Goal: Obtain resource: Download file/media

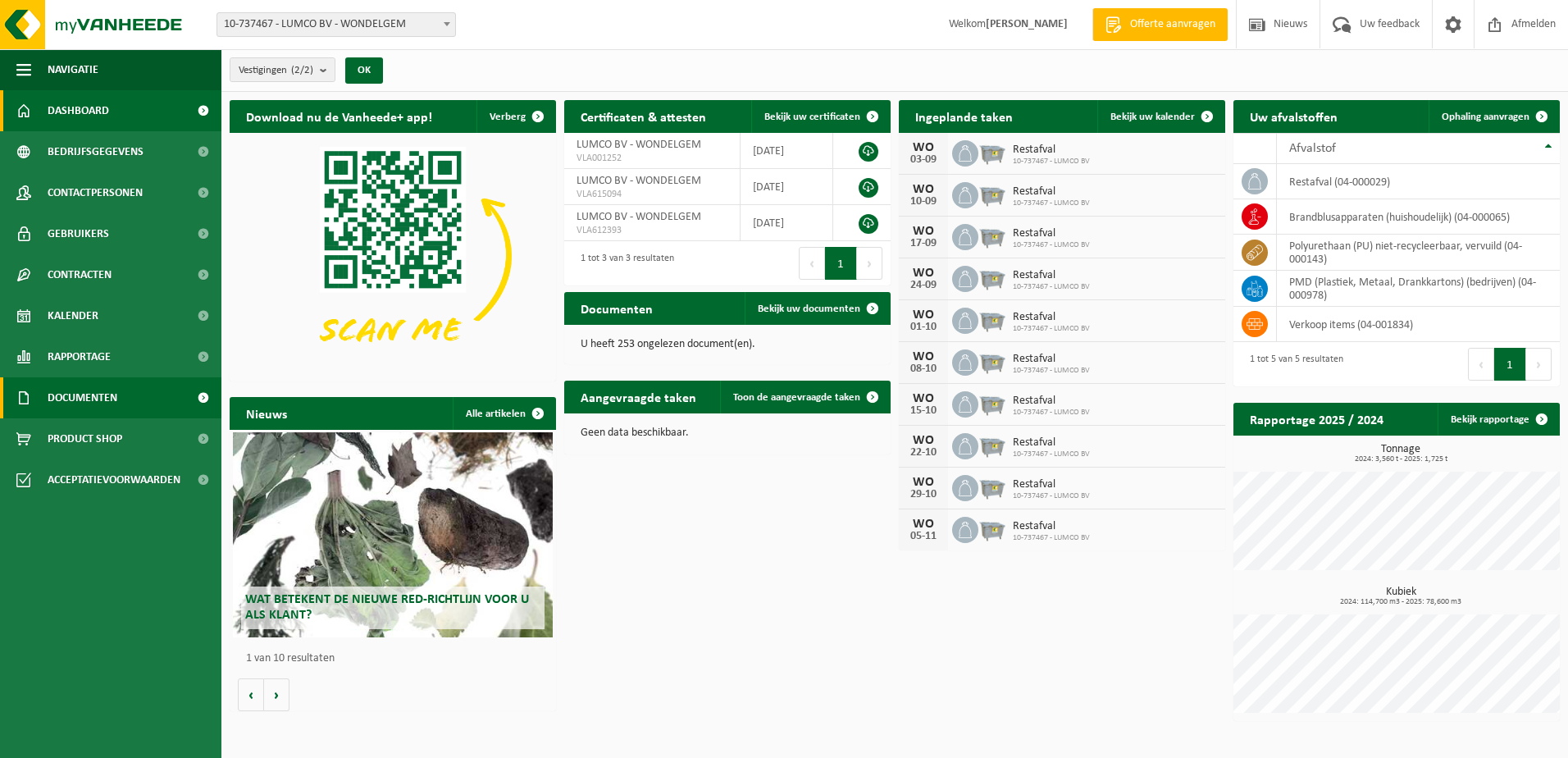
click at [81, 397] on span "Documenten" at bounding box center [82, 397] width 69 height 41
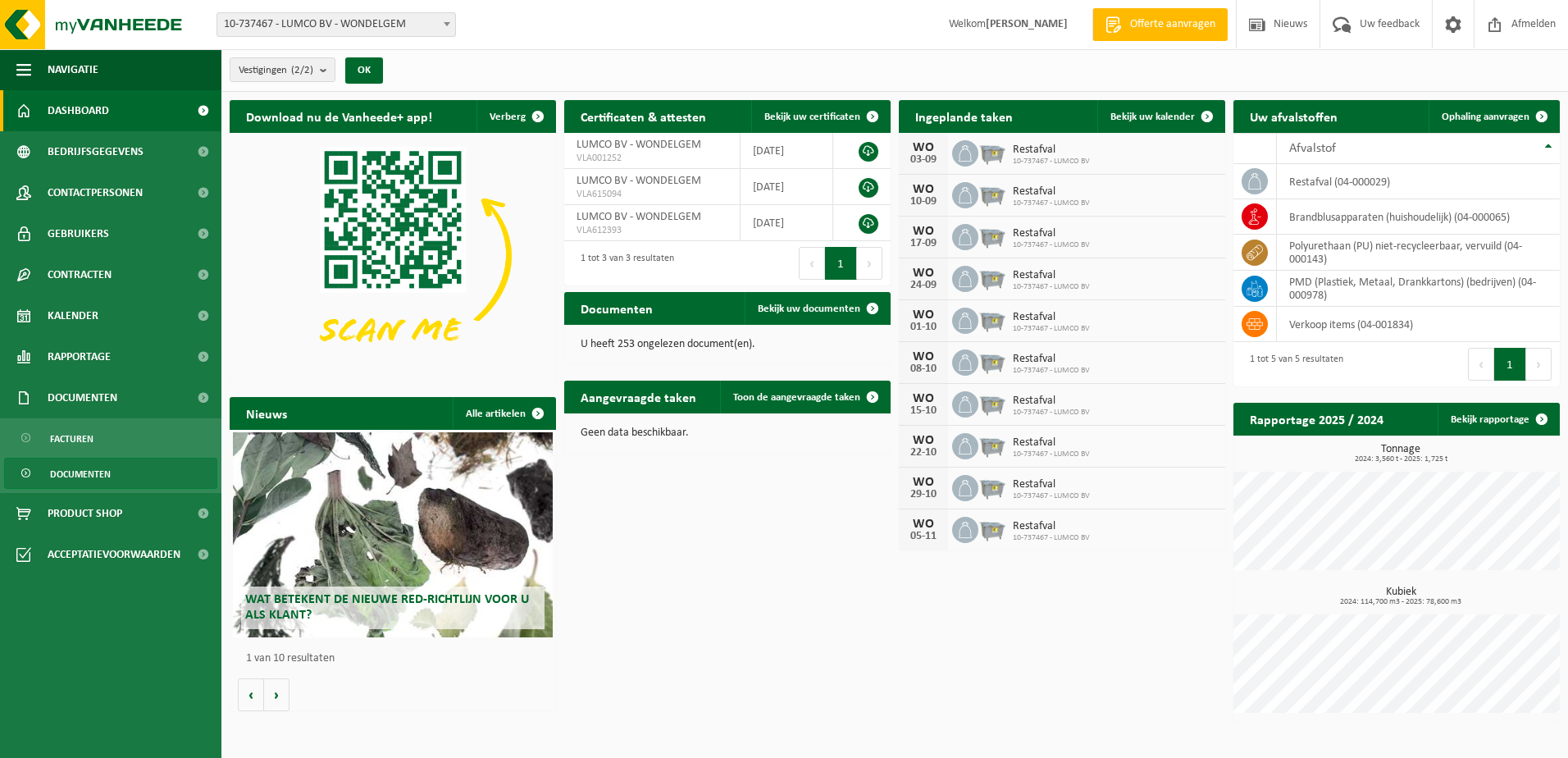
click at [99, 471] on span "Documenten" at bounding box center [80, 473] width 61 height 31
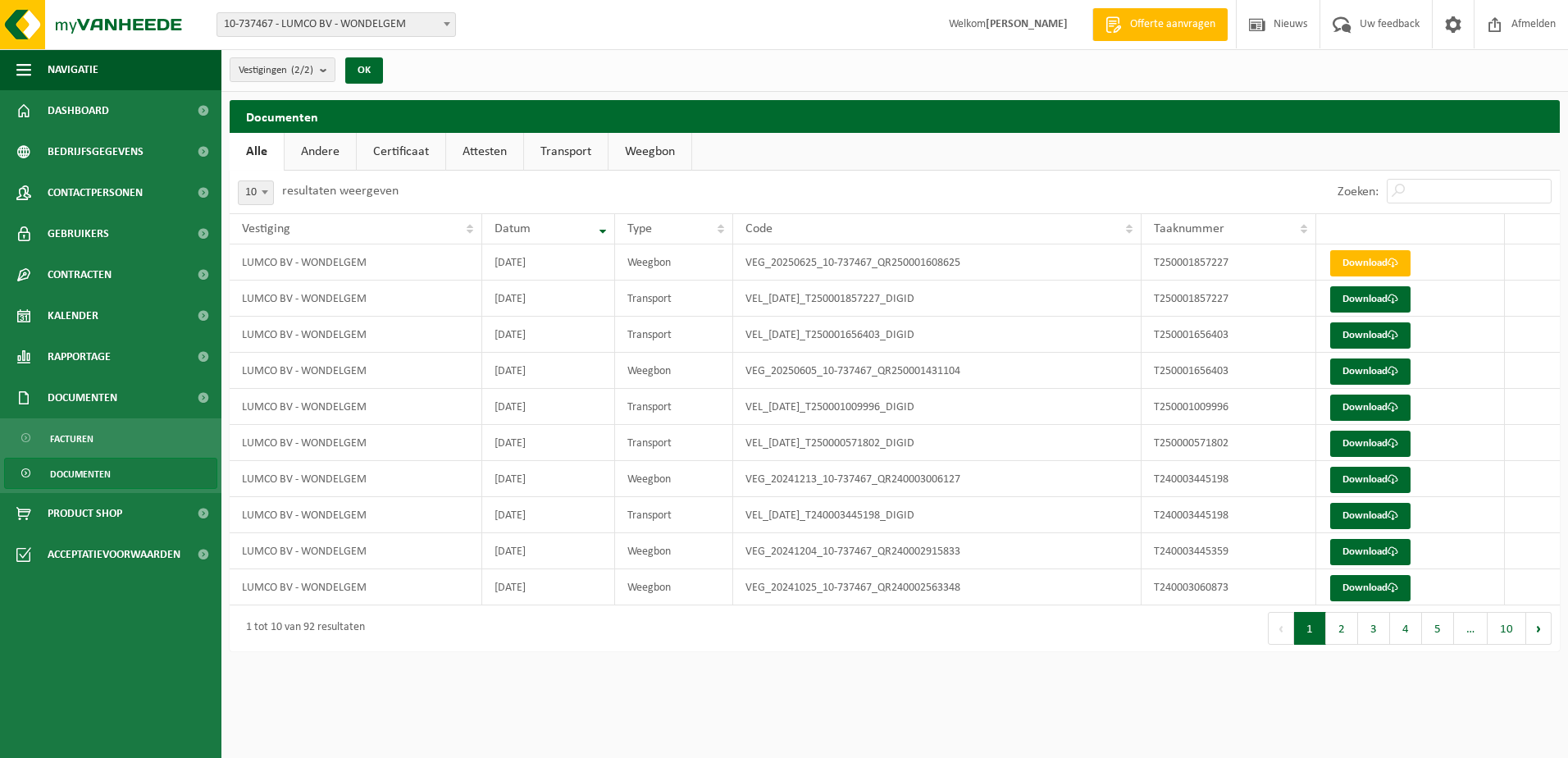
click at [410, 150] on link "Certificaat" at bounding box center [400, 151] width 88 height 37
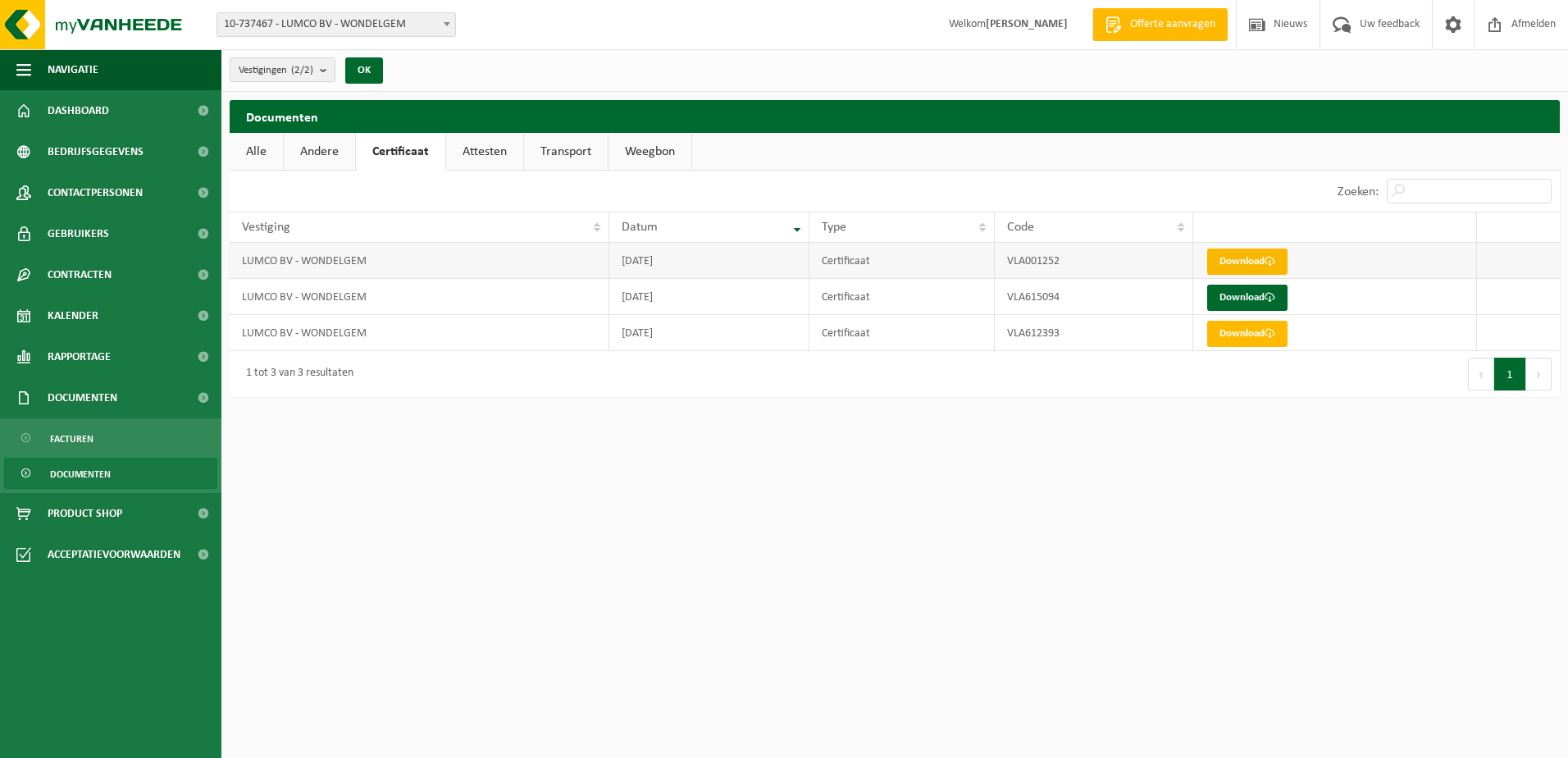
click at [1244, 257] on link "Download" at bounding box center [1247, 261] width 80 height 26
click at [318, 148] on link "Andere" at bounding box center [319, 151] width 71 height 37
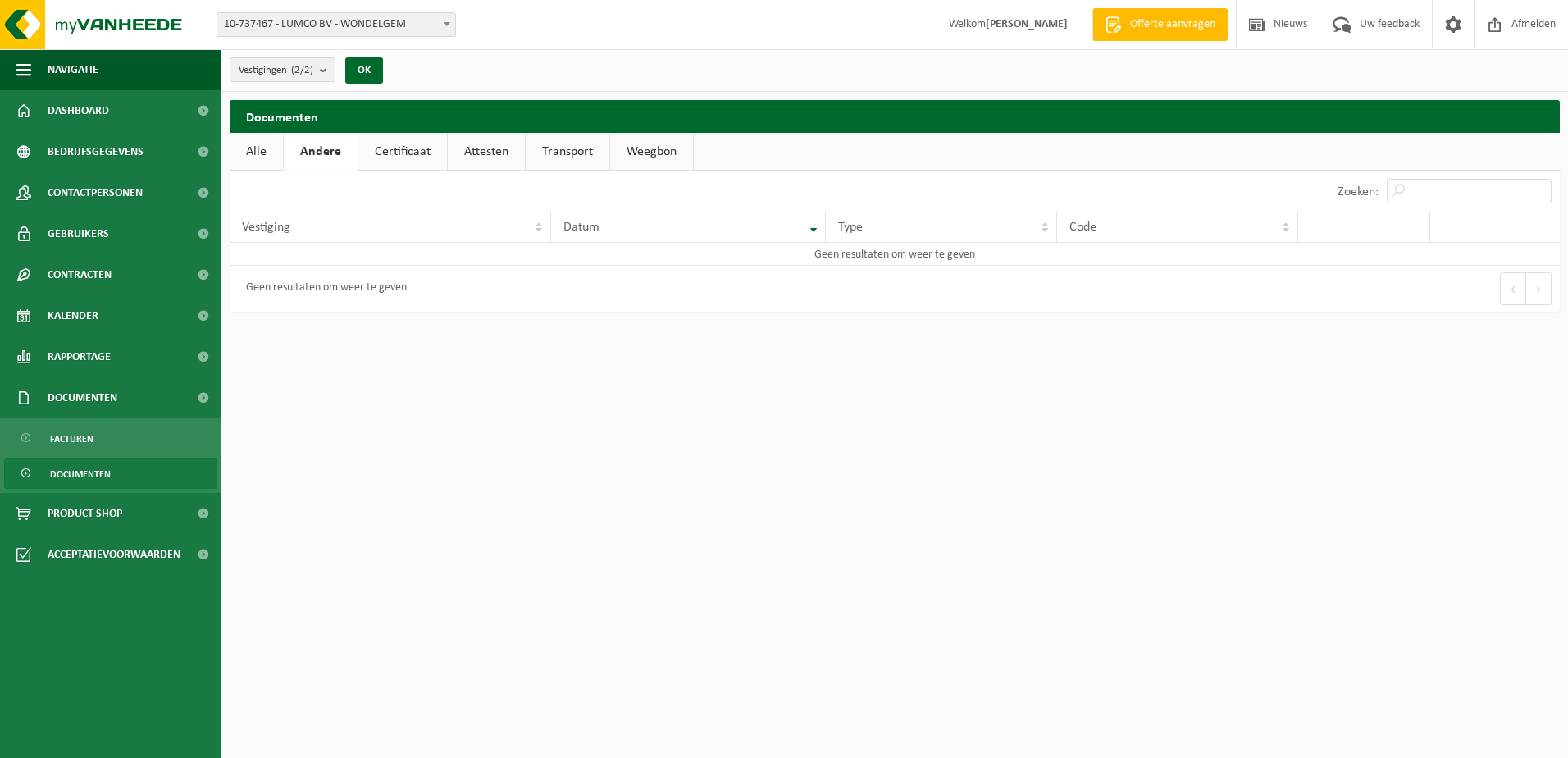
click at [390, 151] on link "Certificaat" at bounding box center [402, 151] width 88 height 37
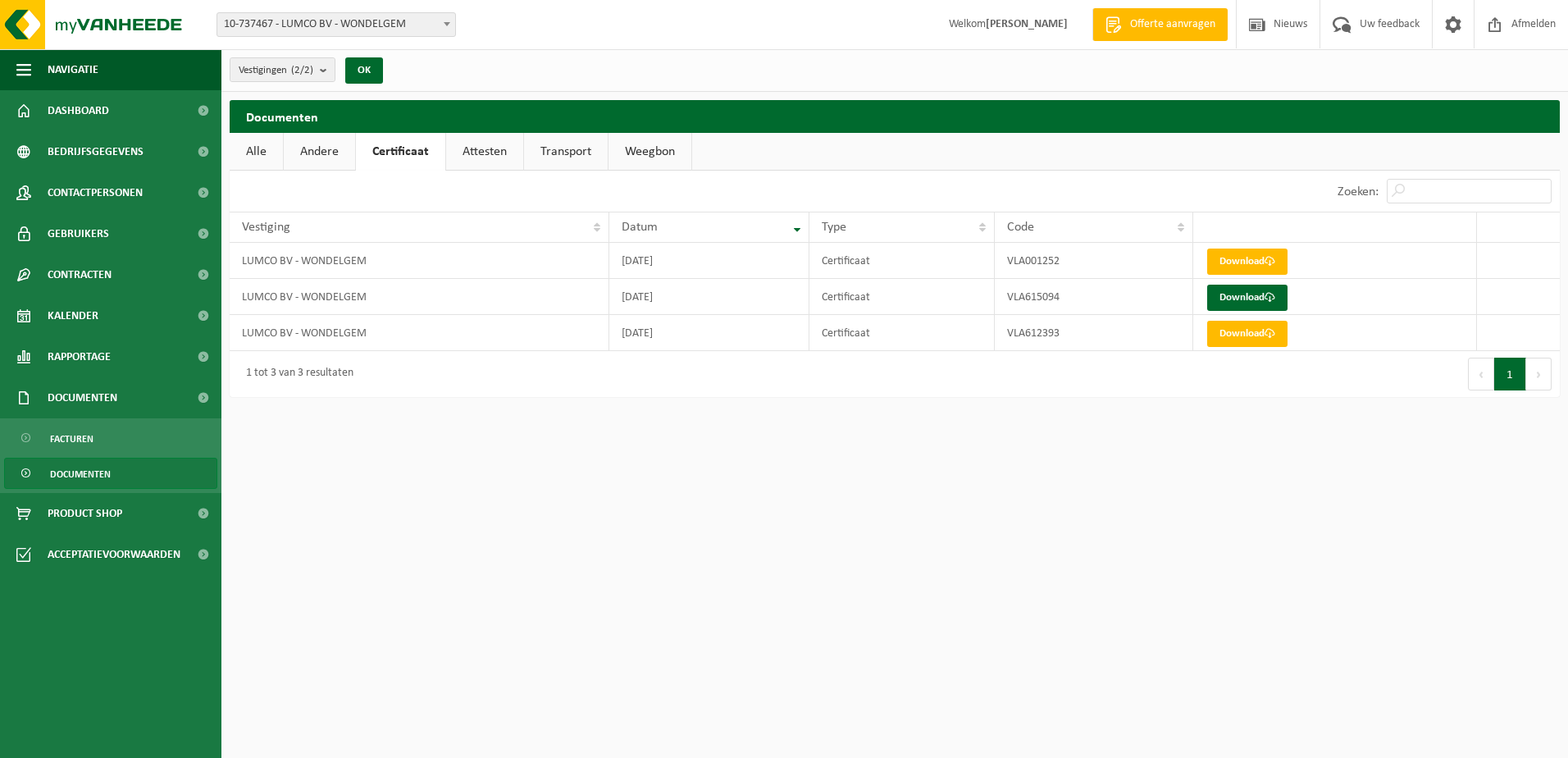
click at [488, 145] on link "Attesten" at bounding box center [484, 151] width 77 height 37
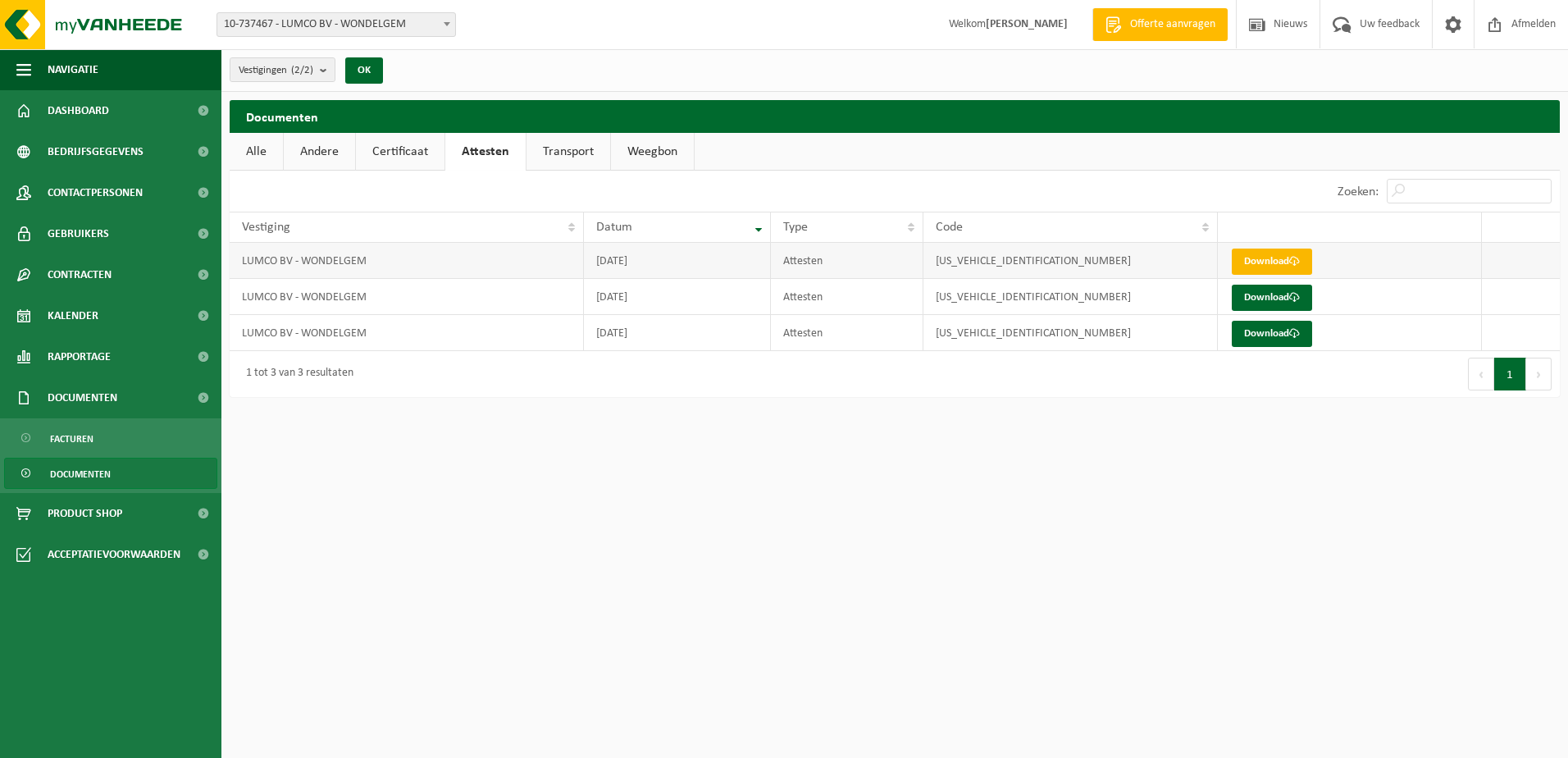
click at [1262, 257] on link "Download" at bounding box center [1272, 261] width 80 height 26
click at [574, 157] on link "Transport" at bounding box center [568, 151] width 84 height 37
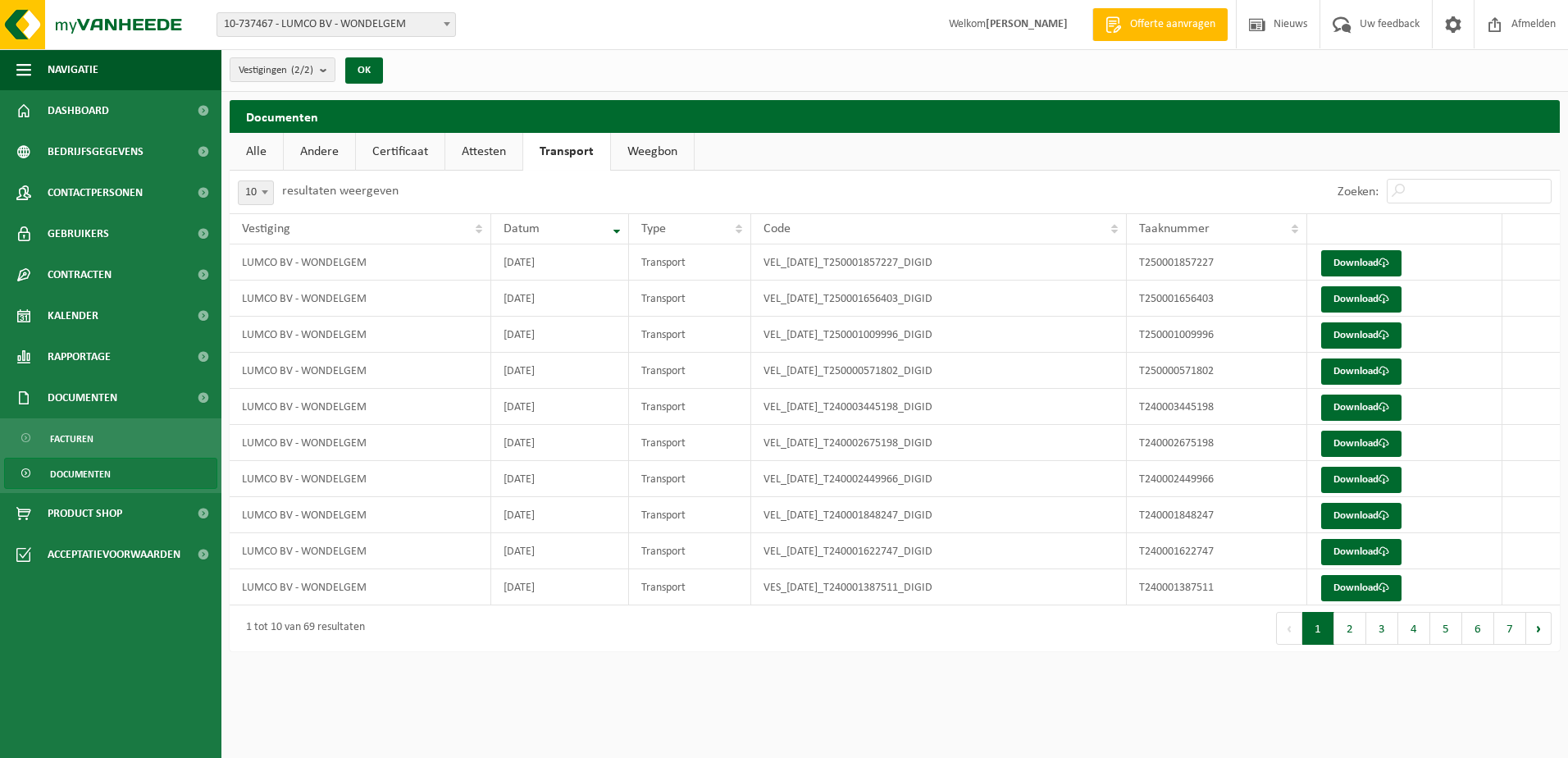
click at [648, 150] on link "Weegbon" at bounding box center [652, 151] width 83 height 37
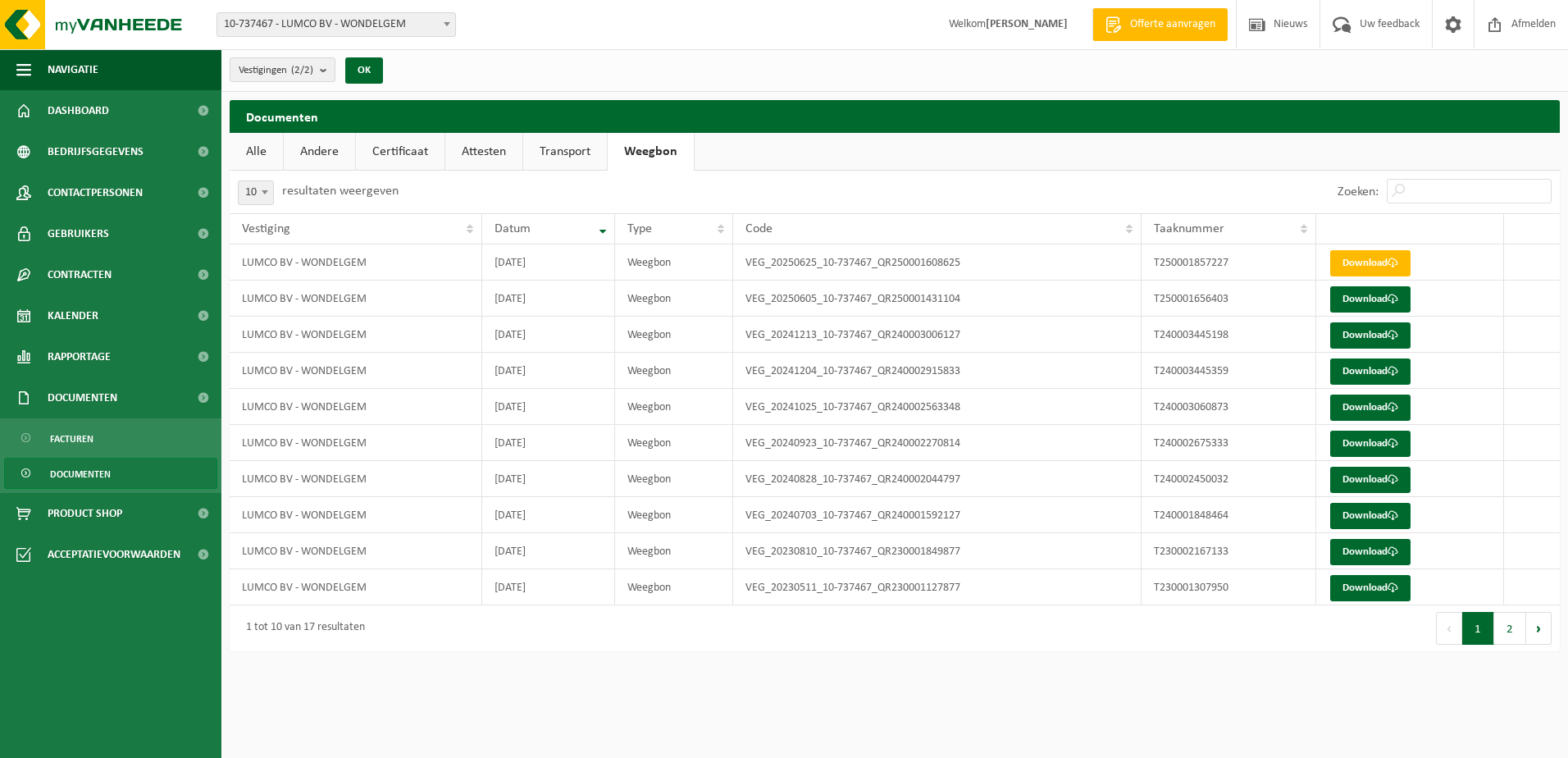
click at [406, 150] on link "Certificaat" at bounding box center [400, 151] width 88 height 37
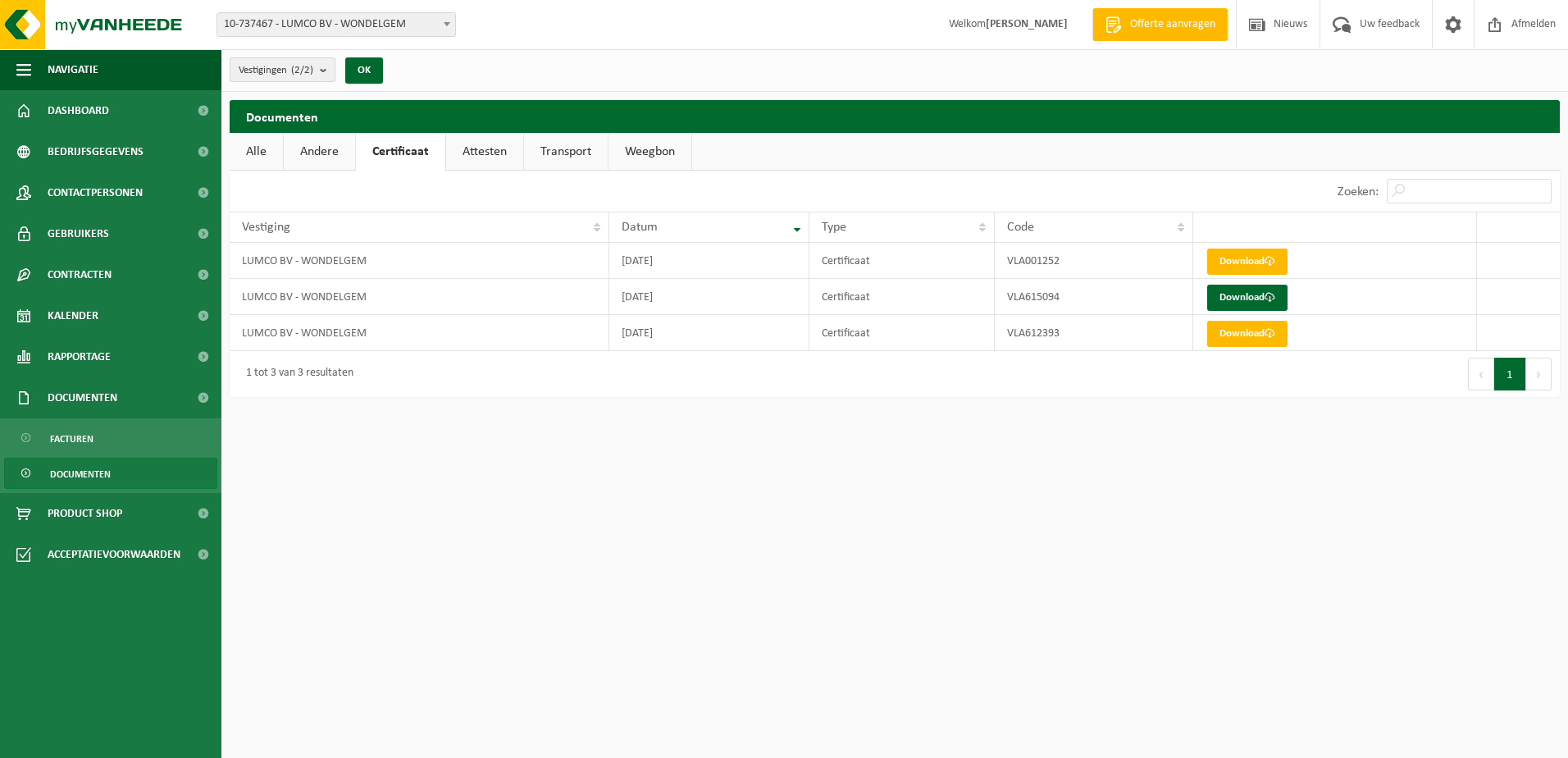
click at [269, 67] on span "Vestigingen (2/2)" at bounding box center [276, 70] width 75 height 25
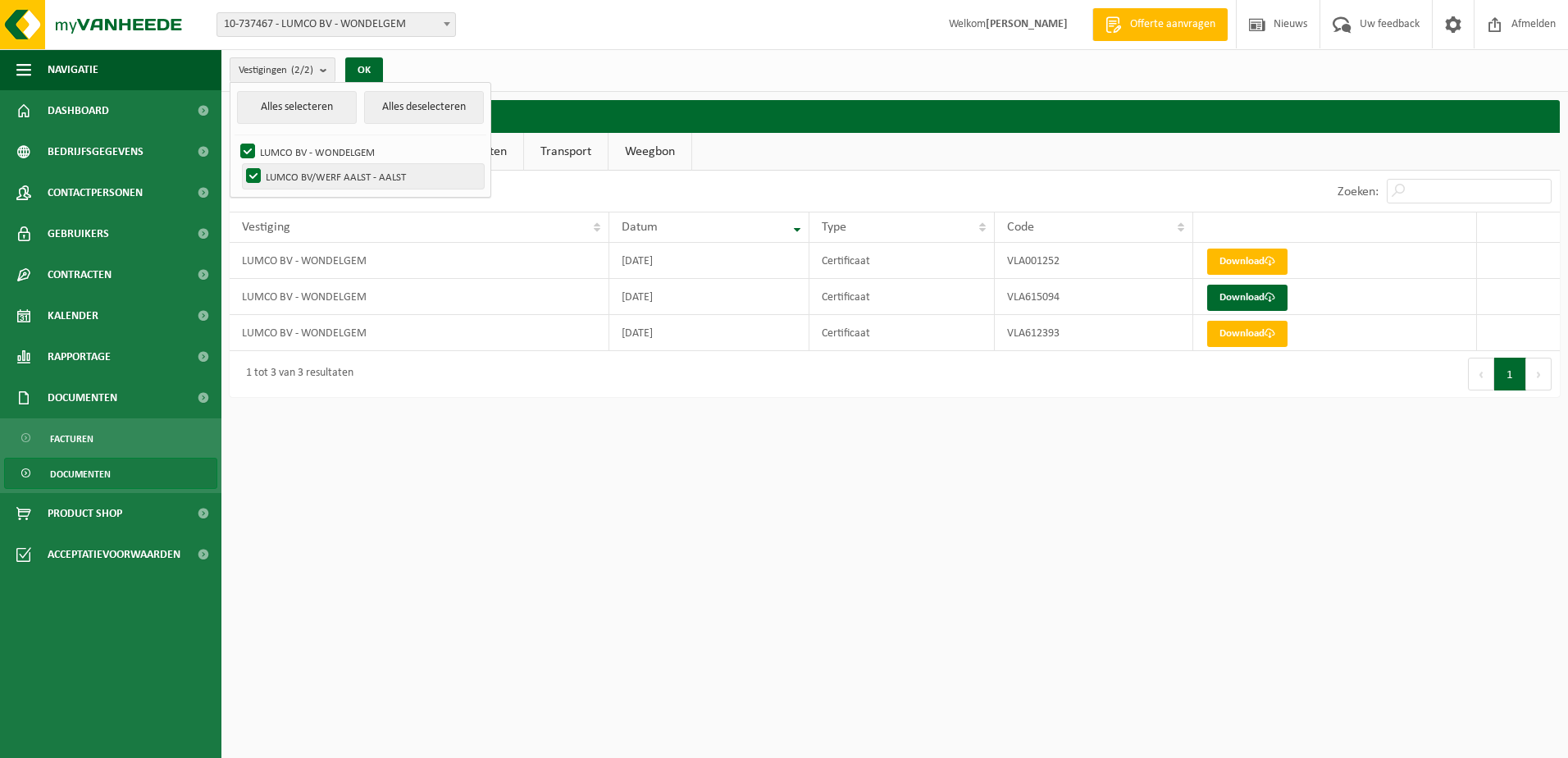
drag, startPoint x: 450, startPoint y: 176, endPoint x: 249, endPoint y: 177, distance: 201.0
click at [249, 179] on label "LUMCO BV/WERF AALST - AALST" at bounding box center [363, 176] width 241 height 25
click at [240, 164] on input "LUMCO BV/WERF AALST - AALST" at bounding box center [239, 163] width 1 height 1
click at [249, 176] on label "LUMCO BV/WERF AALST - AALST" at bounding box center [363, 176] width 241 height 25
click at [240, 164] on input "LUMCO BV/WERF AALST - AALST" at bounding box center [239, 163] width 1 height 1
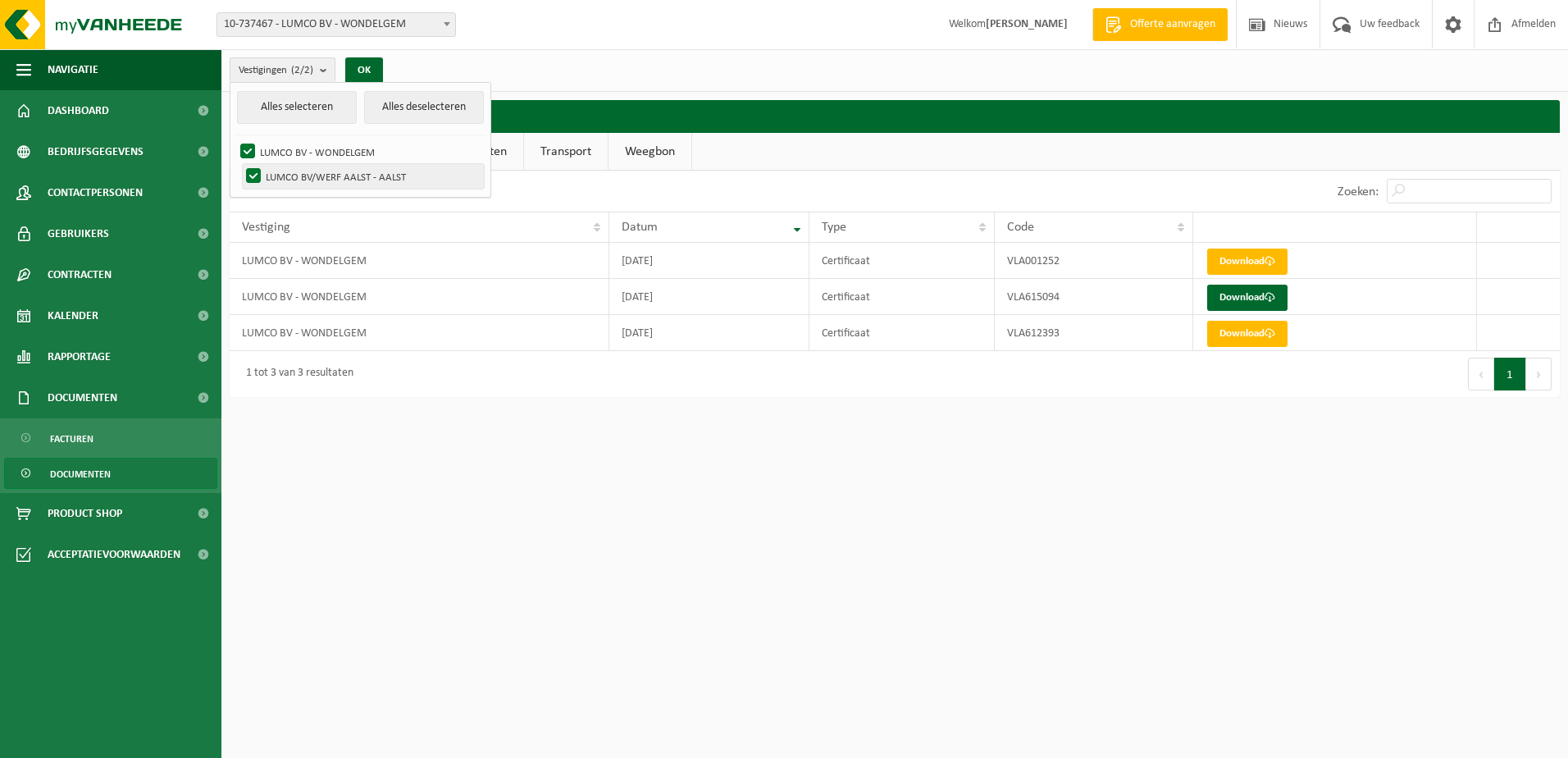
click at [249, 176] on label "LUMCO BV/WERF AALST - AALST" at bounding box center [363, 176] width 241 height 25
click at [240, 164] on input "LUMCO BV/WERF AALST - AALST" at bounding box center [239, 163] width 1 height 1
checkbox input "false"
click at [652, 66] on div "Vestigingen (1/2) Alles selecteren Alles deselecteren LUMCO BV - WONDELGEM LUMC…" at bounding box center [895, 70] width 1346 height 43
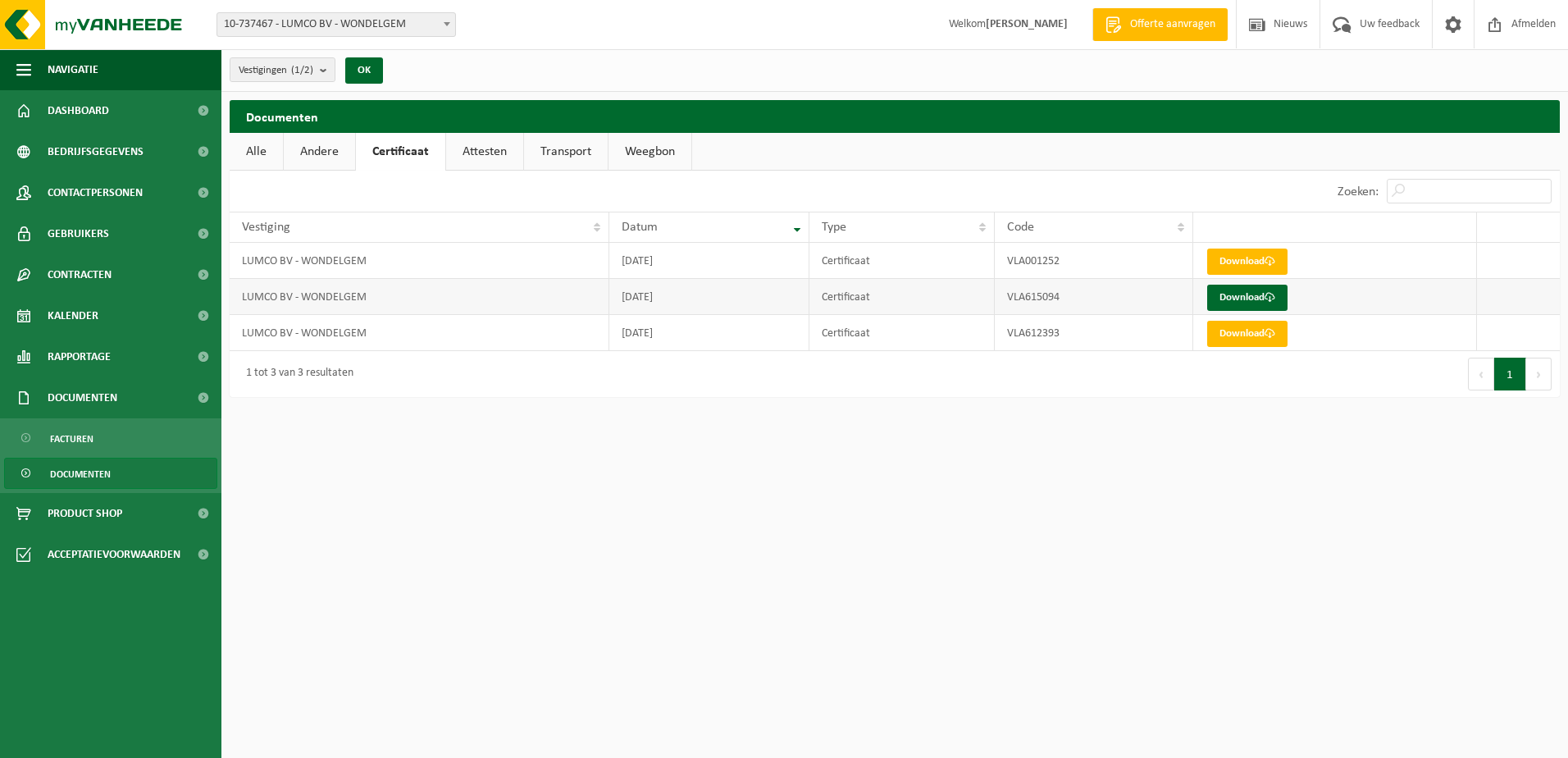
click at [677, 304] on td "[DATE]" at bounding box center [709, 297] width 200 height 36
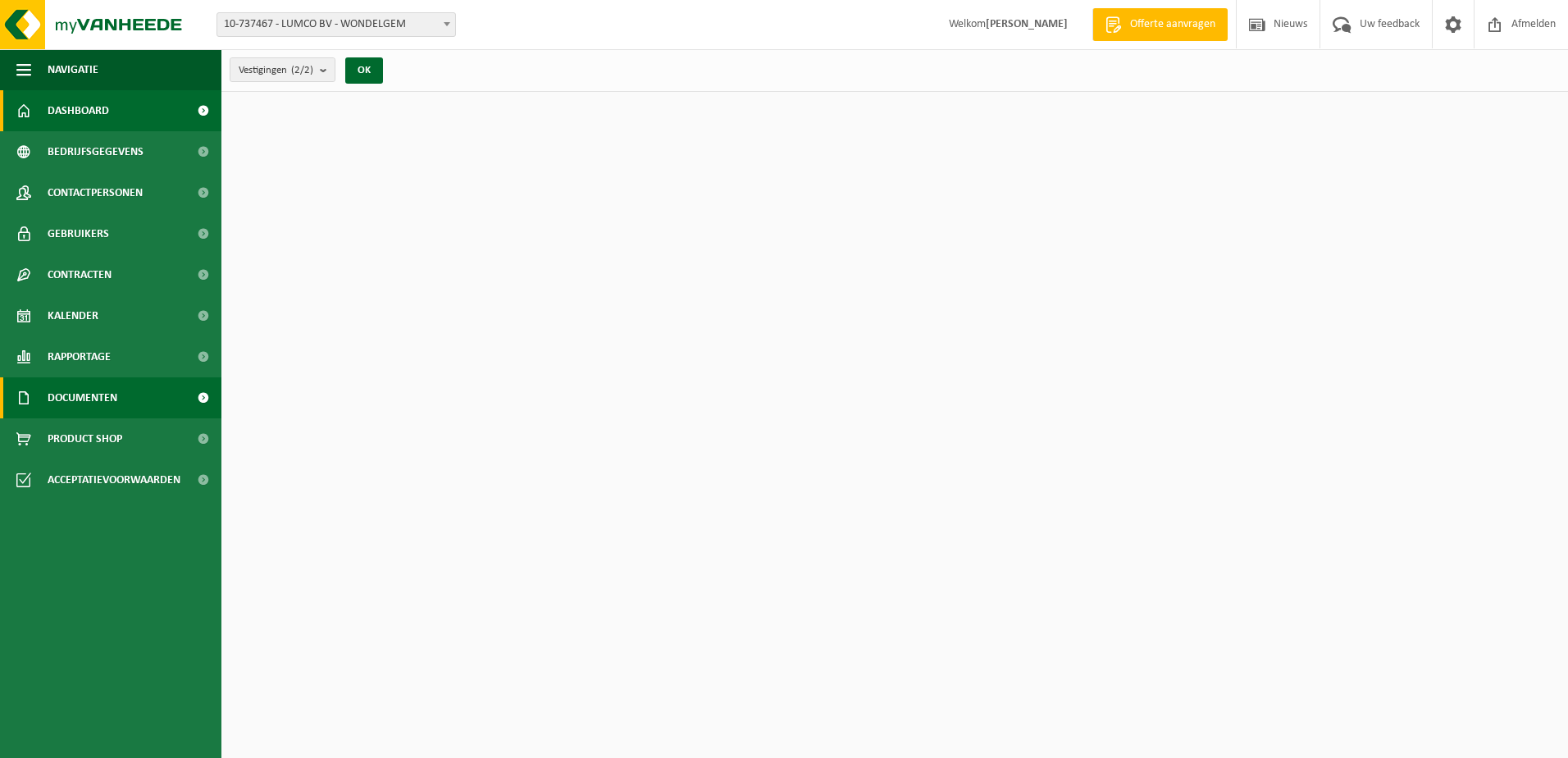
click at [109, 396] on span "Documenten" at bounding box center [82, 397] width 69 height 41
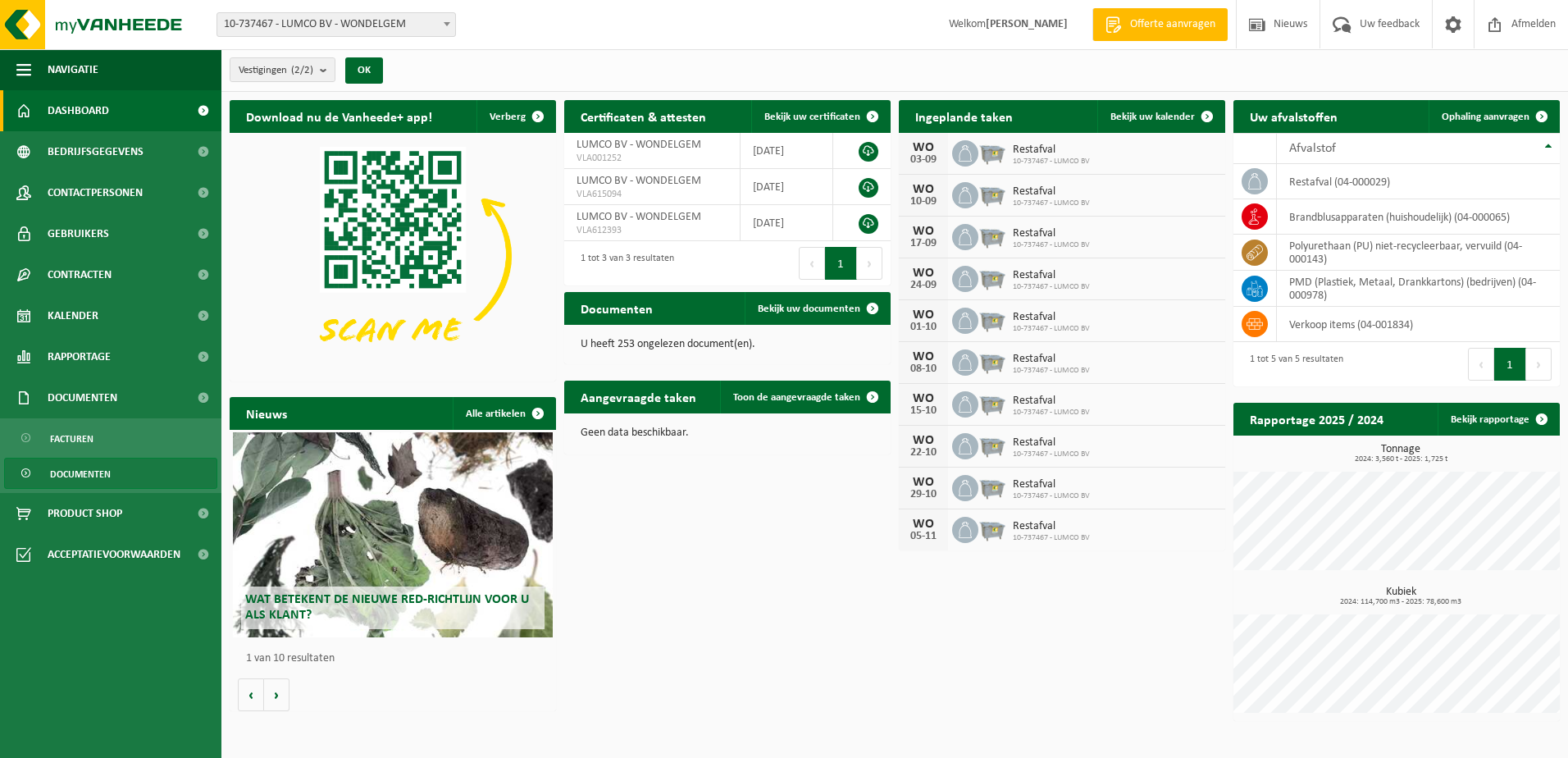
click at [93, 475] on span "Documenten" at bounding box center [80, 473] width 61 height 31
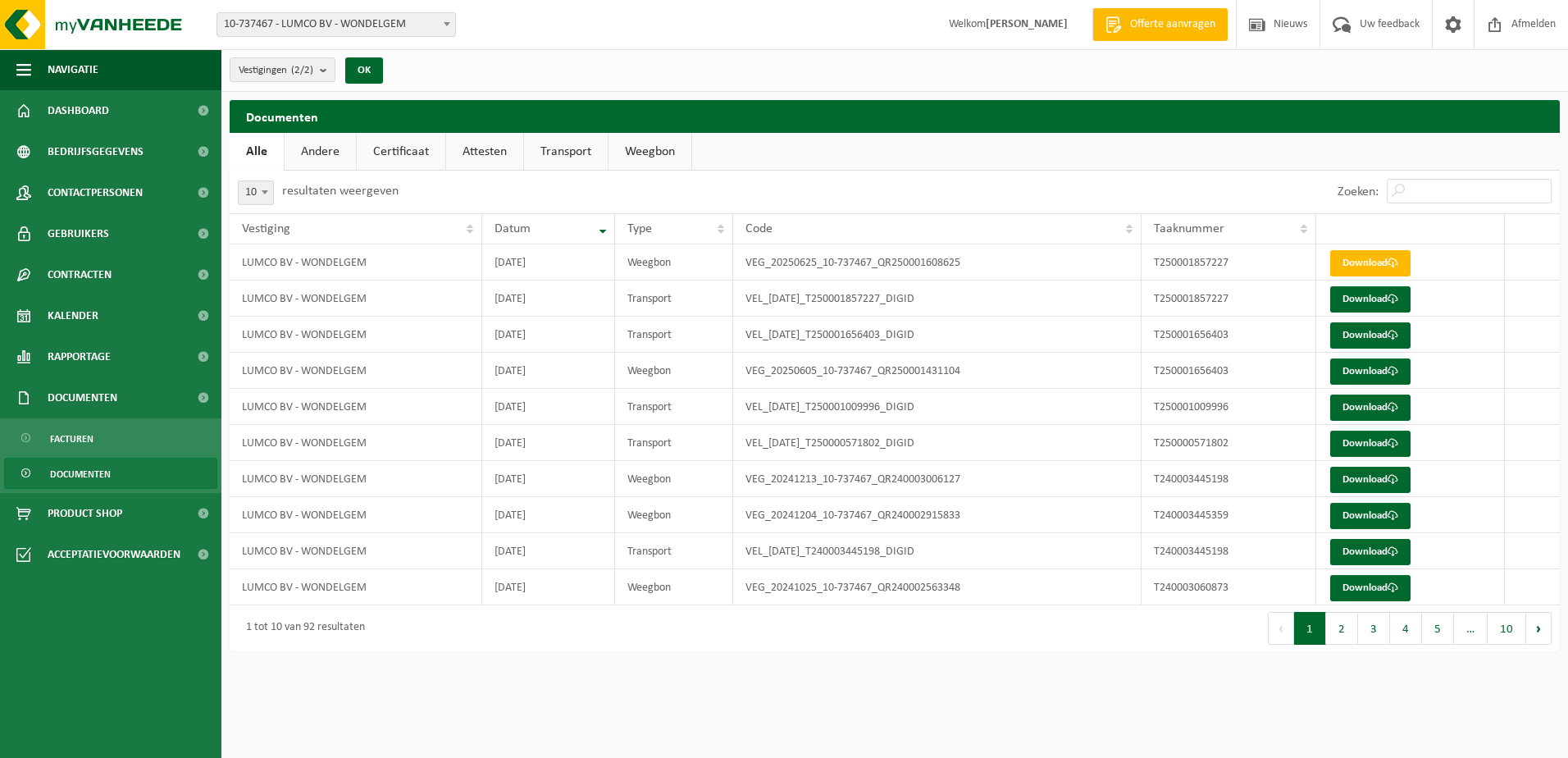
click at [403, 150] on link "Certificaat" at bounding box center [400, 151] width 88 height 37
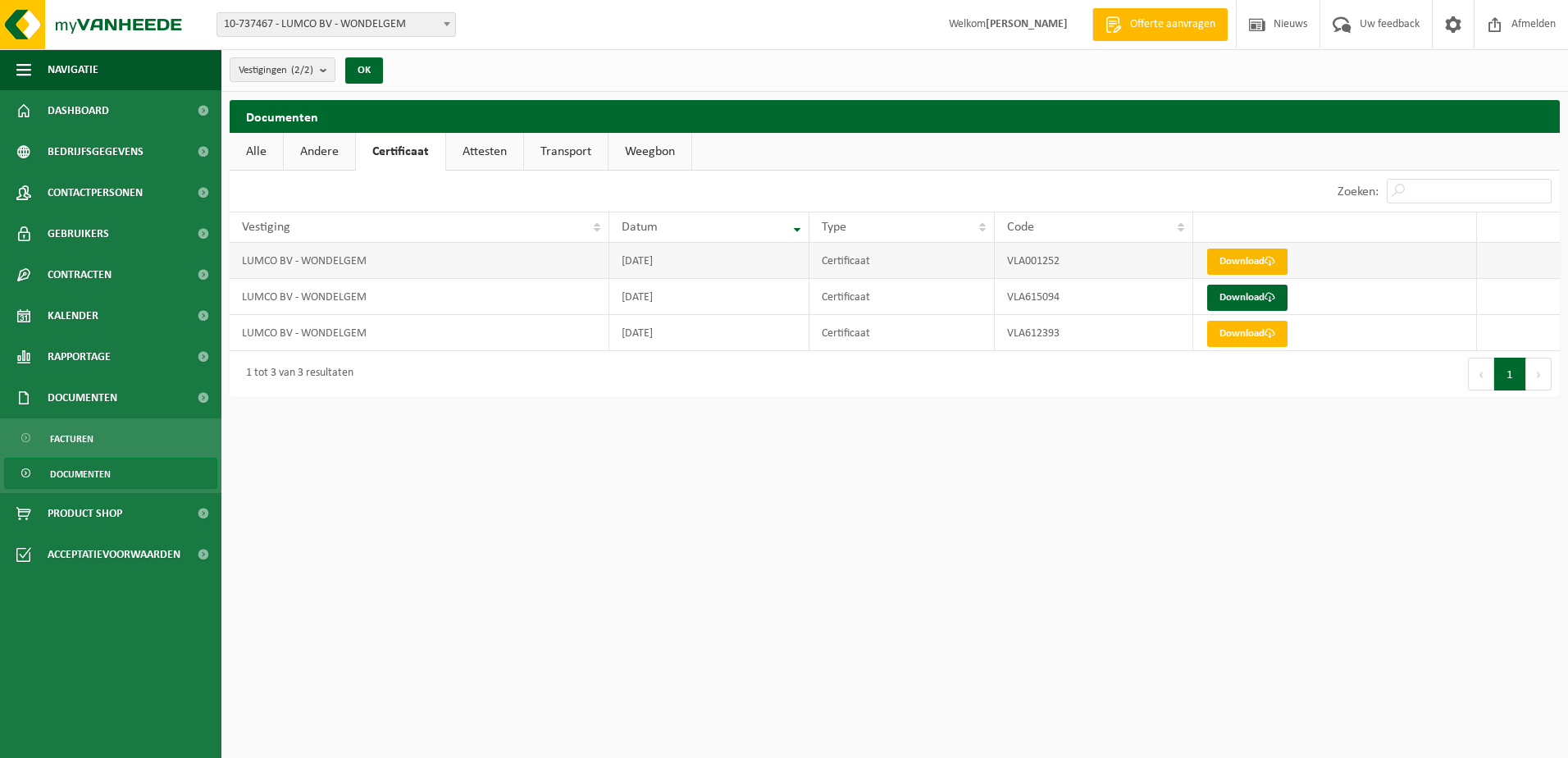
click at [1266, 258] on link "Download" at bounding box center [1247, 261] width 80 height 26
